Goal: Information Seeking & Learning: Find specific fact

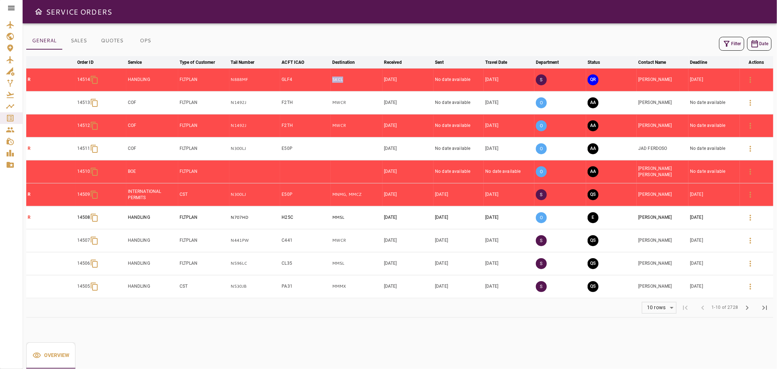
drag, startPoint x: 351, startPoint y: 79, endPoint x: 331, endPoint y: 83, distance: 20.3
click at [331, 83] on tr "R 14514 HANDLING FLTPLAN N888MF GLF4 SKCL [DATE] No date available [DATE] S QR …" at bounding box center [399, 79] width 747 height 23
copy tr "SKCL"
drag, startPoint x: 254, startPoint y: 77, endPoint x: 228, endPoint y: 74, distance: 26.9
click at [228, 74] on tr "R 14514 HANDLING FLTPLAN N888MF GLF4 SKCL [DATE] No date available [DATE] S QR …" at bounding box center [399, 79] width 747 height 23
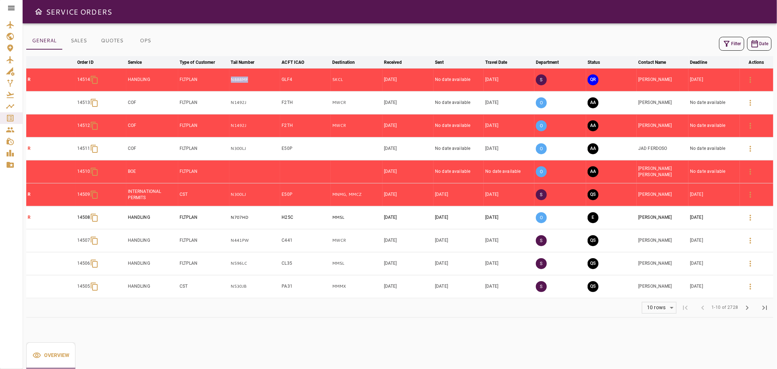
copy tr "N888MF"
click at [729, 43] on icon "button" at bounding box center [727, 43] width 9 height 9
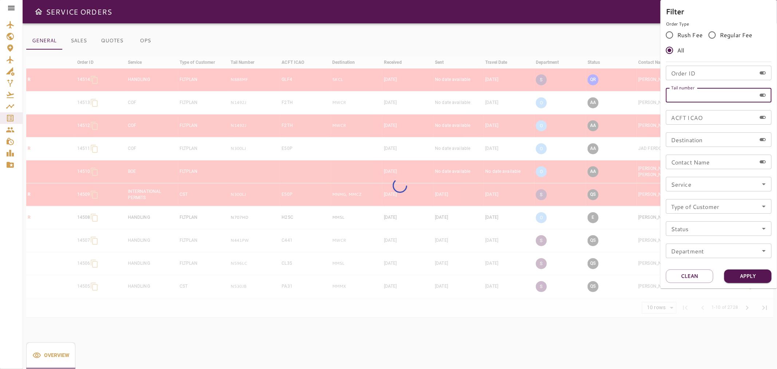
click at [715, 92] on input "Tail number" at bounding box center [711, 95] width 90 height 15
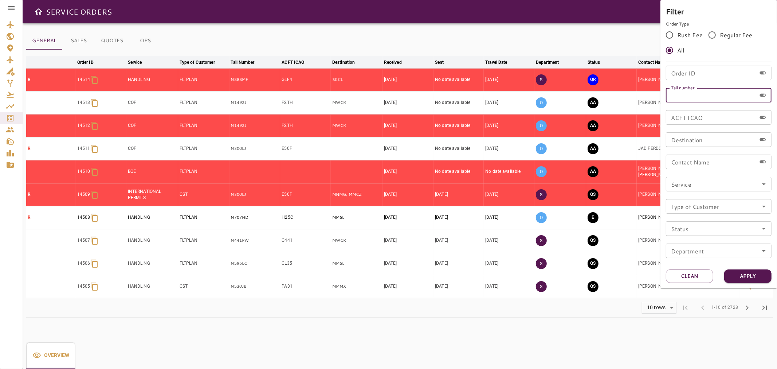
paste input "******"
type input "******"
click at [763, 276] on button "Apply" at bounding box center [747, 275] width 47 height 13
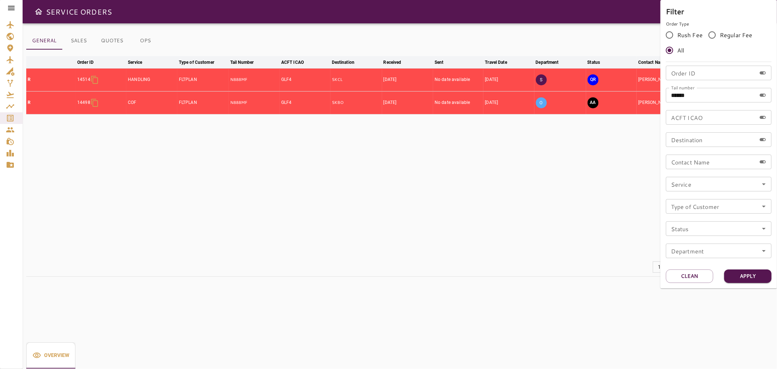
click at [526, 53] on div at bounding box center [388, 184] width 777 height 369
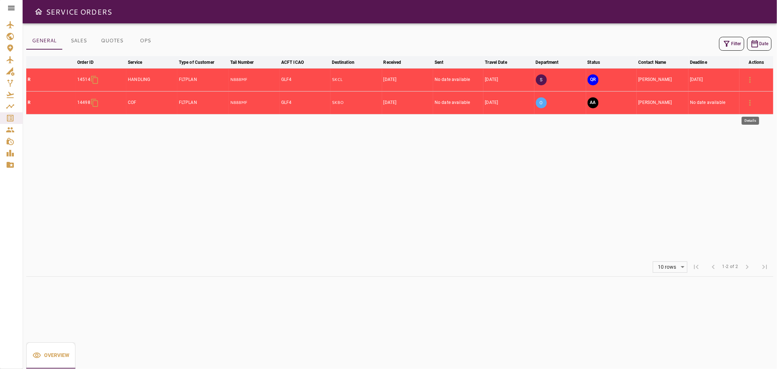
click at [752, 104] on icon "button" at bounding box center [750, 102] width 9 height 9
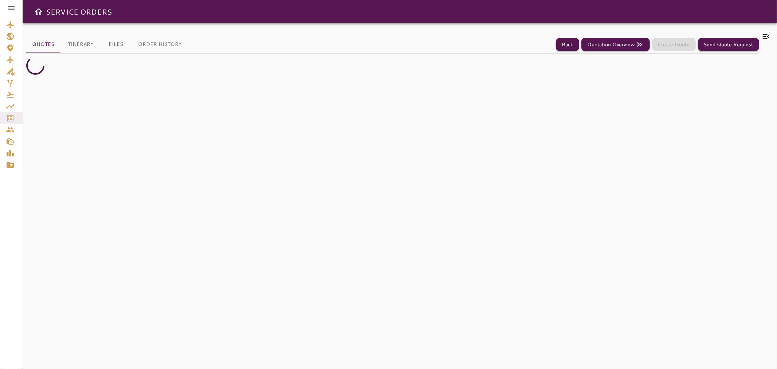
click at [765, 39] on icon at bounding box center [766, 36] width 9 height 9
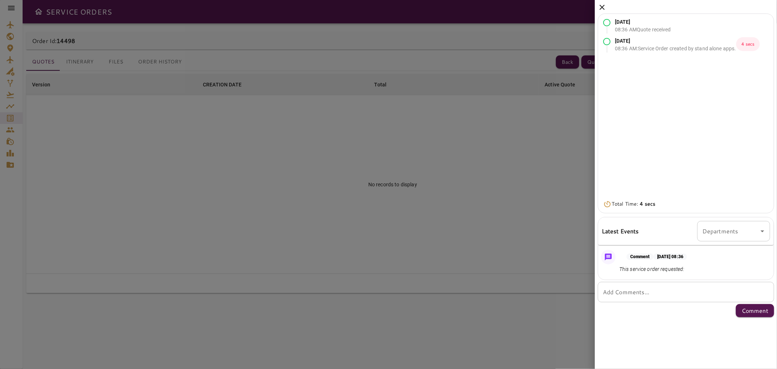
click at [600, 5] on icon at bounding box center [602, 7] width 9 height 9
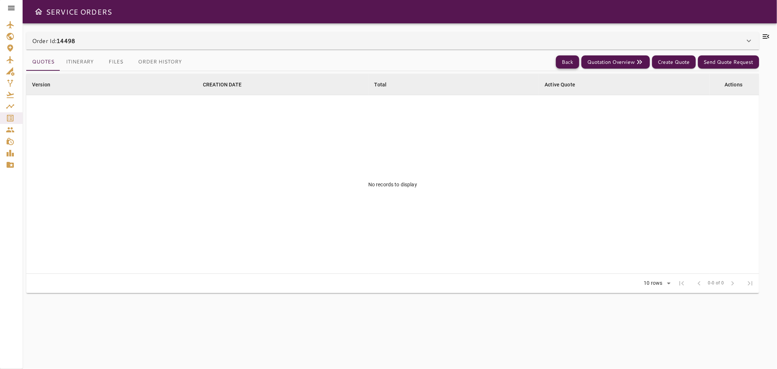
click at [569, 59] on button "Back" at bounding box center [567, 61] width 23 height 13
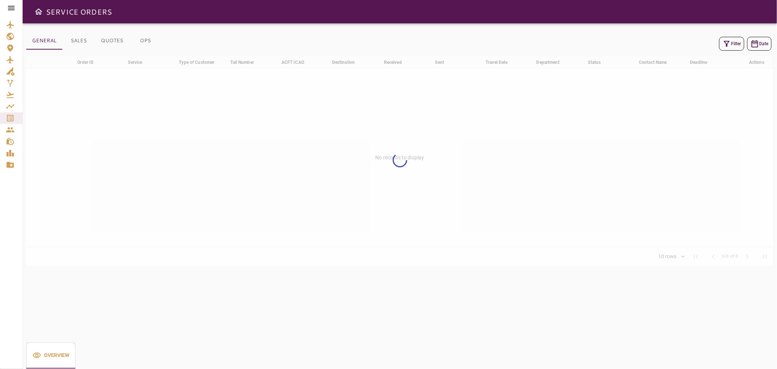
click at [731, 41] on button "Filter" at bounding box center [731, 44] width 25 height 14
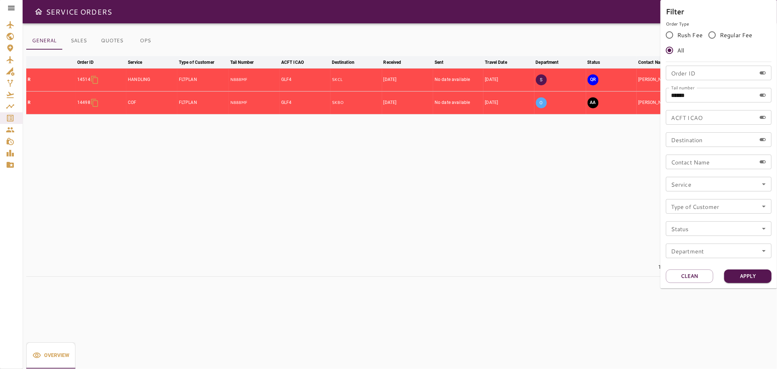
click at [583, 179] on div at bounding box center [388, 184] width 777 height 369
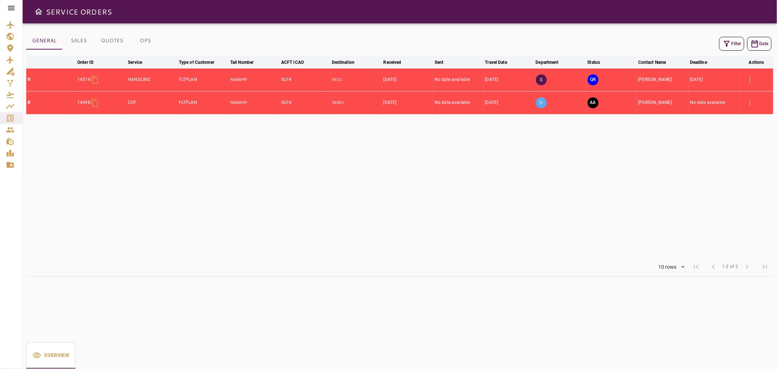
click at [14, 9] on icon at bounding box center [11, 8] width 9 height 9
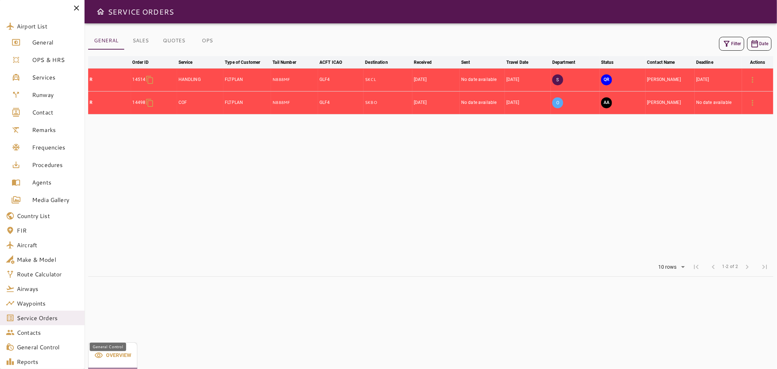
click at [63, 345] on span "General Control" at bounding box center [48, 347] width 62 height 9
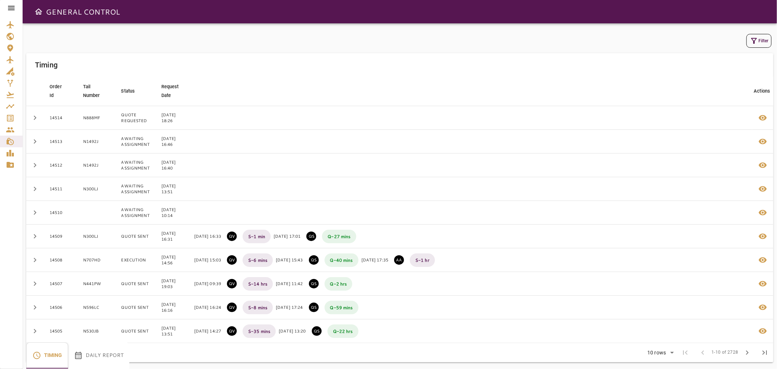
drag, startPoint x: 15, startPoint y: 9, endPoint x: 15, endPoint y: 16, distance: 6.9
click at [15, 9] on icon at bounding box center [11, 8] width 9 height 9
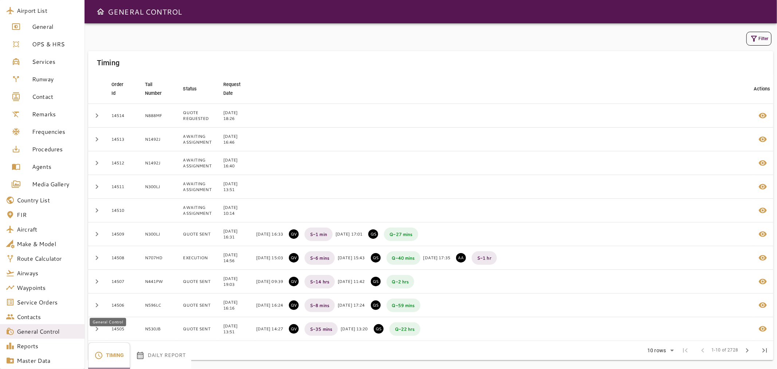
scroll to position [35, 0]
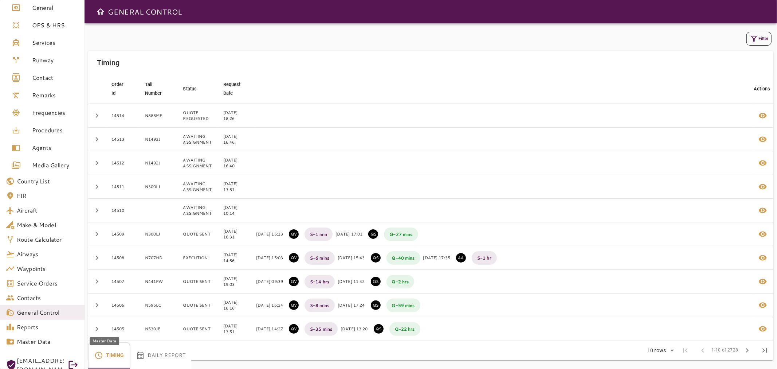
click at [38, 344] on span "Master Data" at bounding box center [48, 341] width 62 height 9
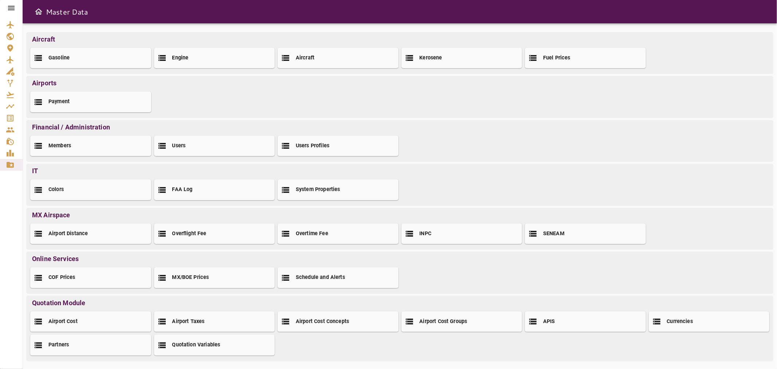
click at [92, 140] on div "Members" at bounding box center [90, 146] width 121 height 20
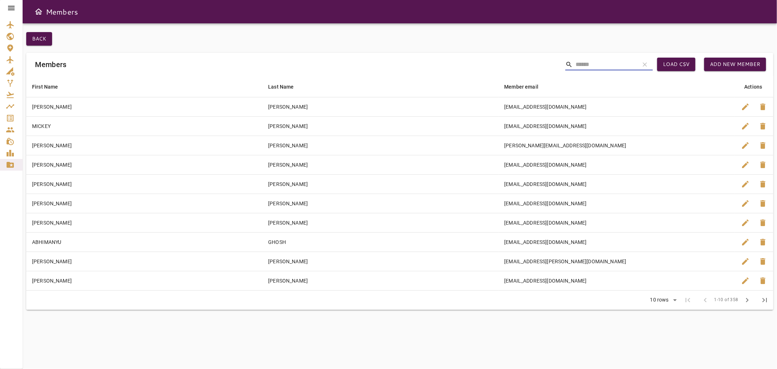
click at [608, 61] on input "Search" at bounding box center [605, 65] width 58 height 12
paste input "**********"
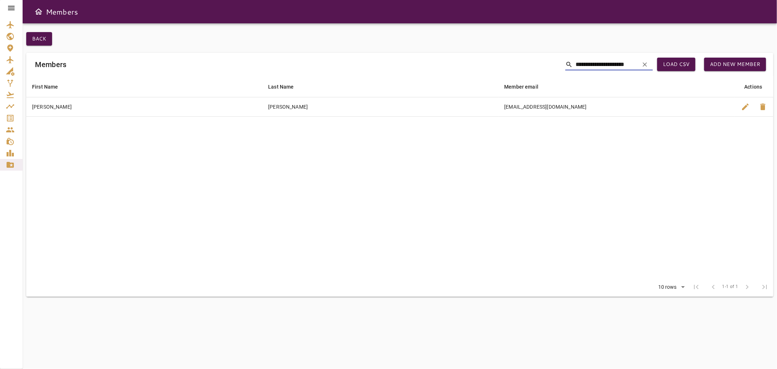
type input "**********"
